Goal: Information Seeking & Learning: Learn about a topic

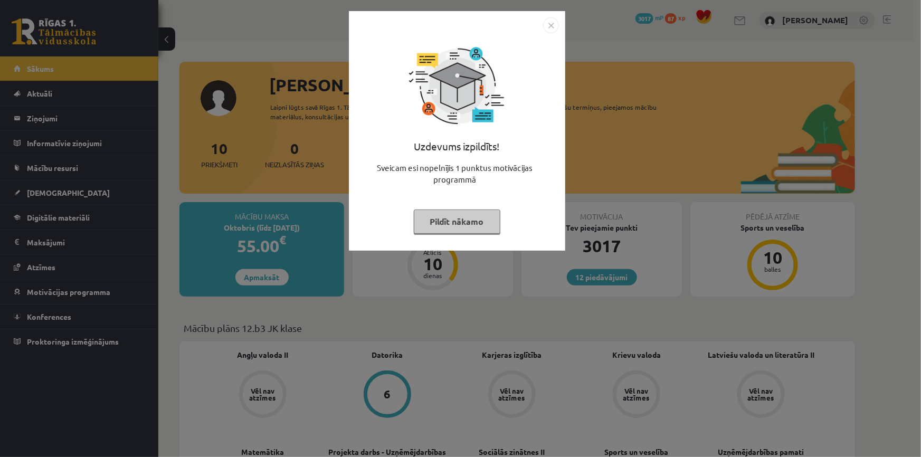
click at [497, 214] on button "Pildīt nākamo" at bounding box center [457, 221] width 87 height 24
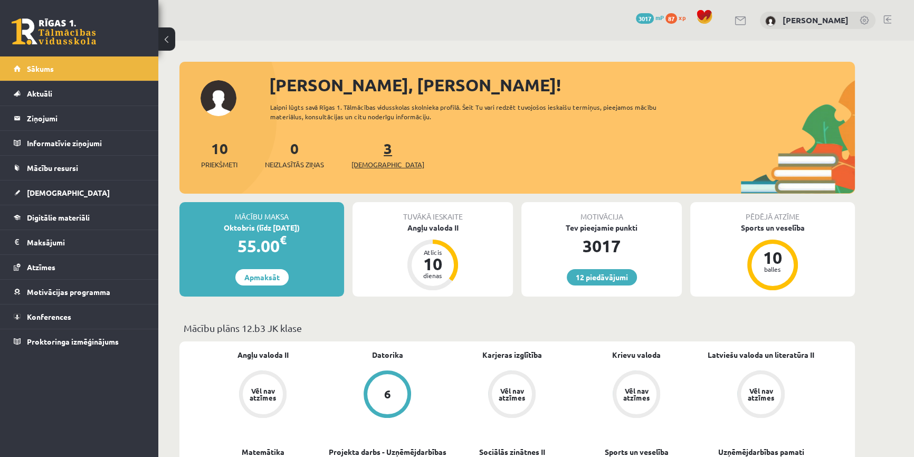
click at [367, 168] on span "[DEMOGRAPHIC_DATA]" at bounding box center [387, 164] width 73 height 11
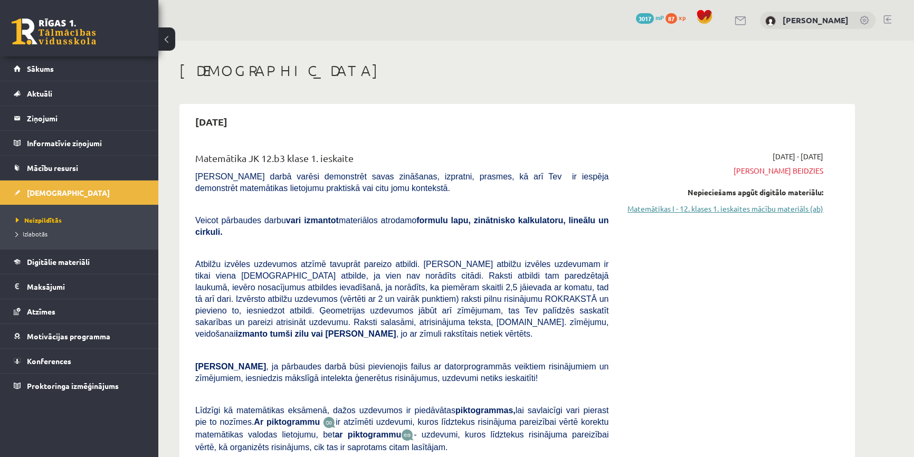
click at [728, 213] on link "Matemātikas I - 12. klases 1. ieskaites mācību materiāls (ab)" at bounding box center [723, 208] width 199 height 11
click at [672, 202] on div "Nepieciešams apgūt digitālo materiālu: Matemātikas I - 12. klases 1. ieskaites …" at bounding box center [723, 200] width 199 height 27
click at [673, 205] on link "Matemātikas I - 12. klases 1. ieskaites mācību materiāls (ab)" at bounding box center [723, 208] width 199 height 11
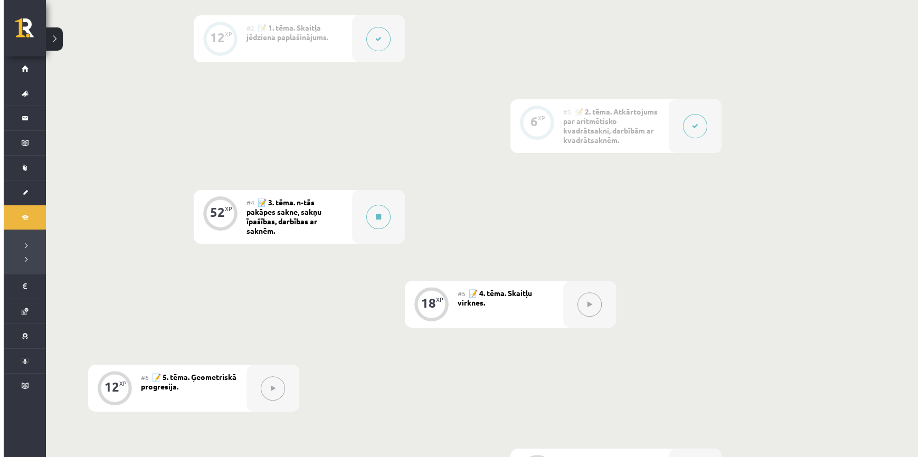
scroll to position [432, 0]
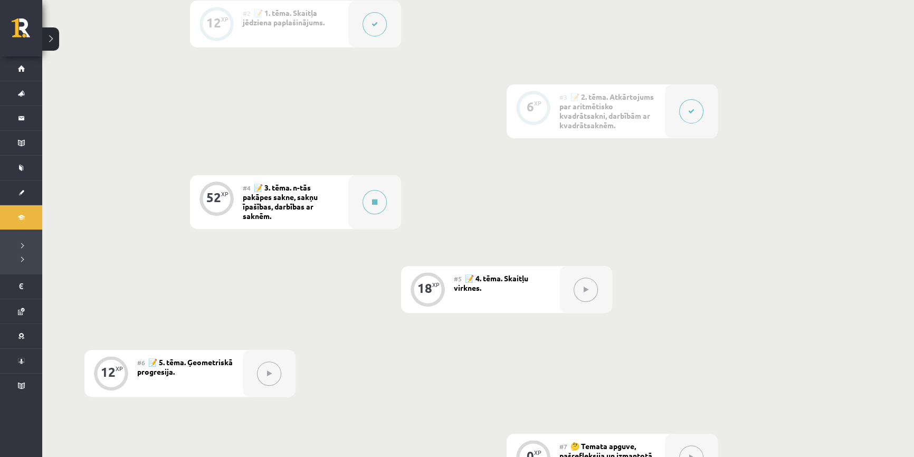
click at [304, 190] on span "📝 3. tēma. n-tās pakāpes sakne, sakņu īpašības, darbības ar saknēm." at bounding box center [280, 202] width 75 height 38
click at [349, 199] on div at bounding box center [374, 202] width 53 height 54
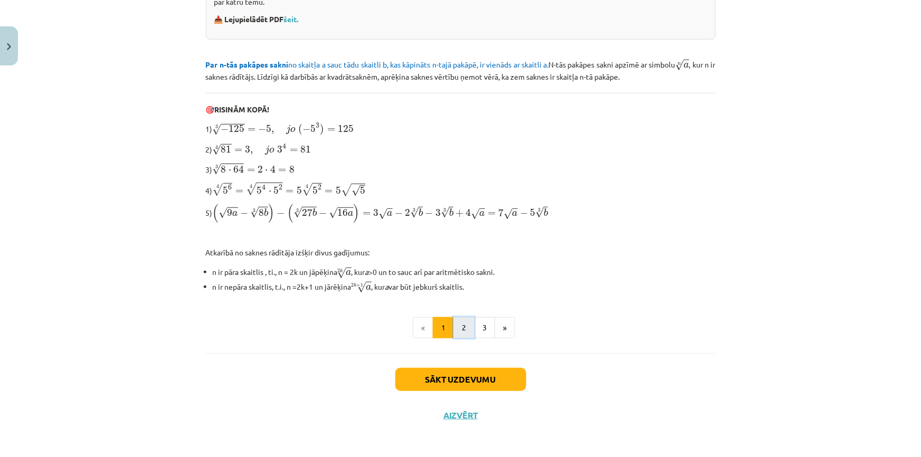
click at [463, 317] on button "2" at bounding box center [463, 327] width 21 height 21
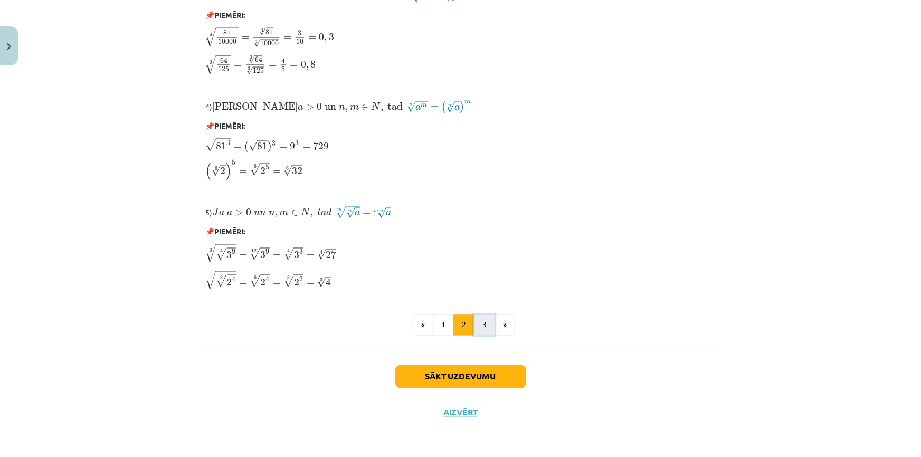
click at [483, 327] on button "3" at bounding box center [484, 324] width 21 height 21
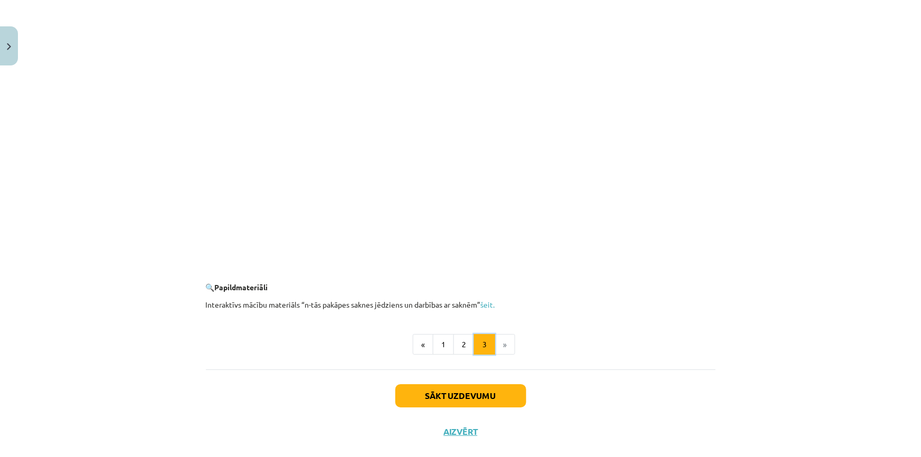
scroll to position [1749, 0]
